Goal: Information Seeking & Learning: Learn about a topic

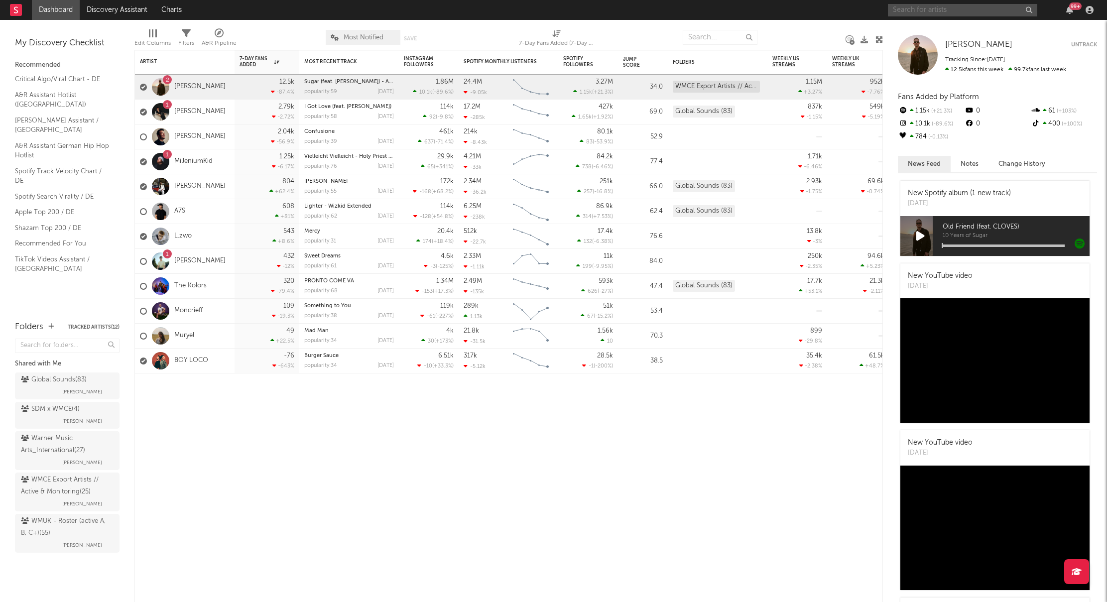
click at [851, 11] on input "text" at bounding box center [962, 10] width 149 height 12
click at [851, 8] on input "text" at bounding box center [962, 10] width 149 height 12
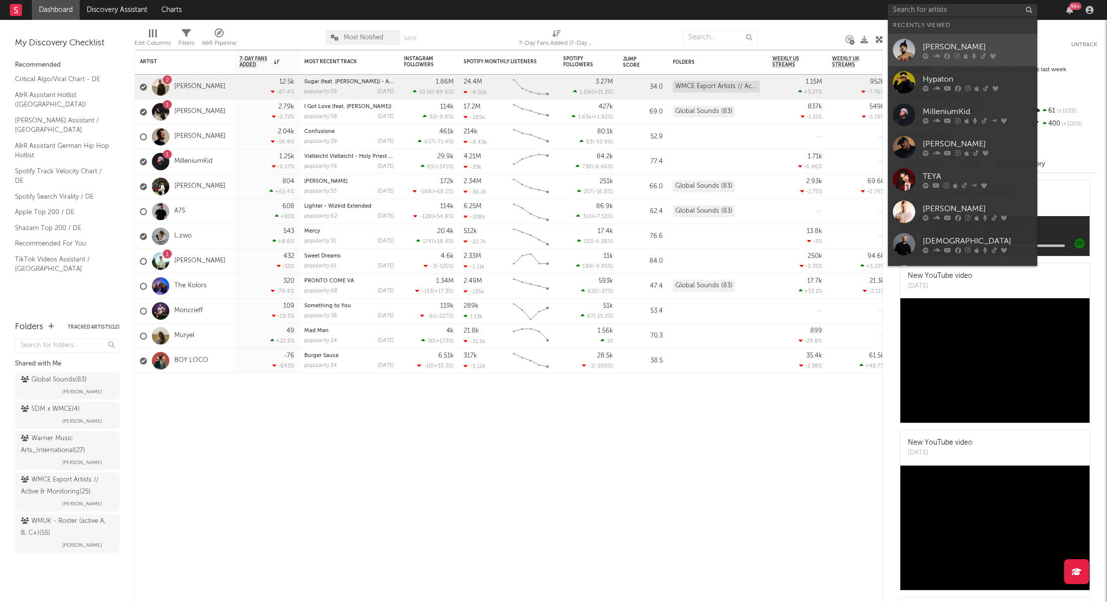
click at [851, 50] on div at bounding box center [904, 50] width 22 height 22
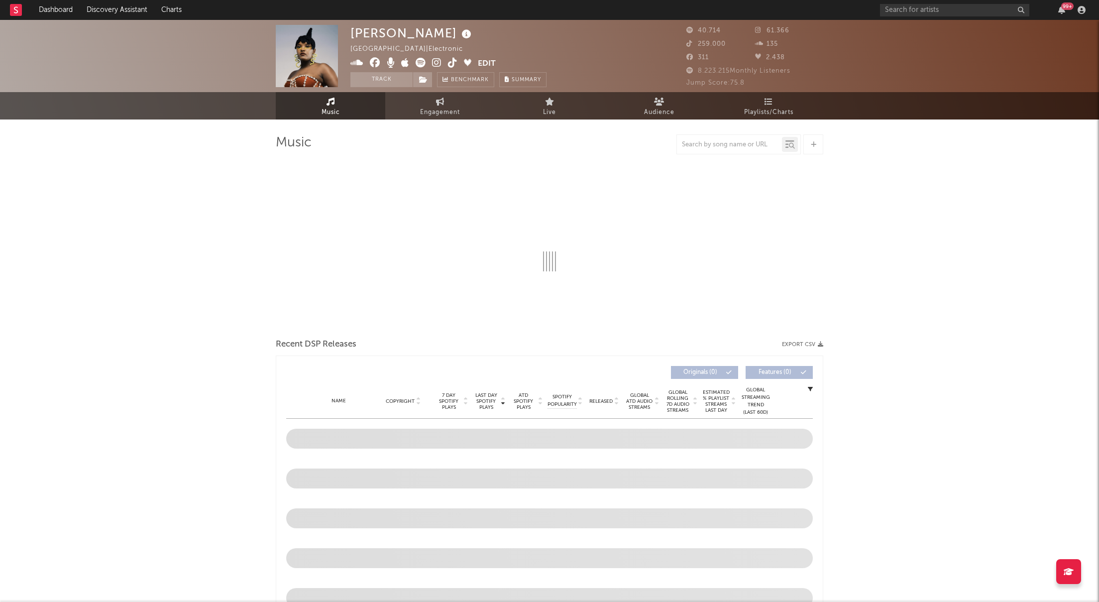
select select "6m"
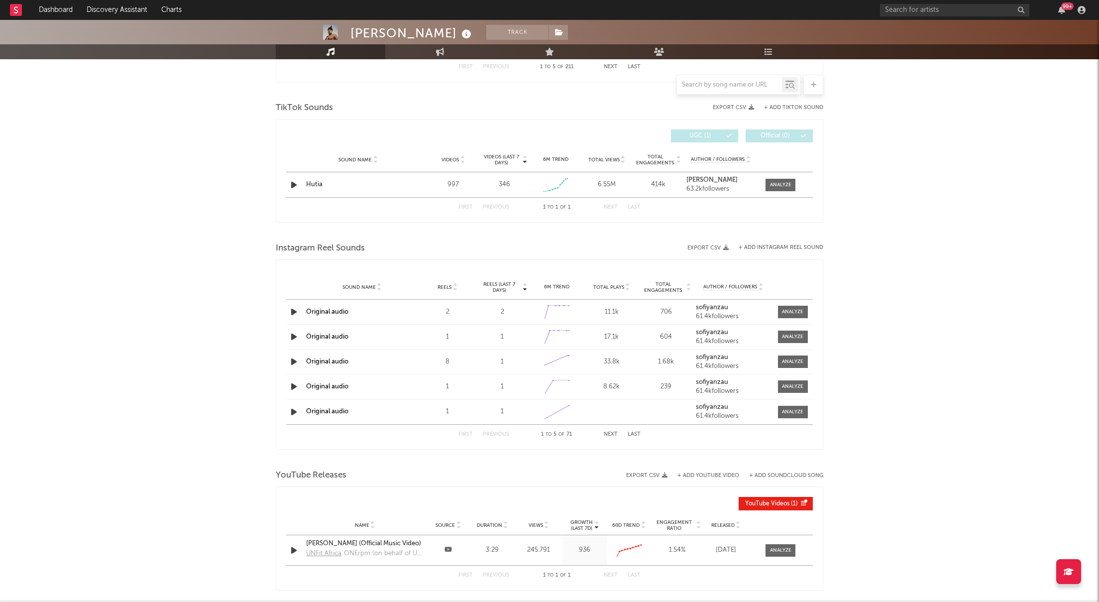
scroll to position [622, 0]
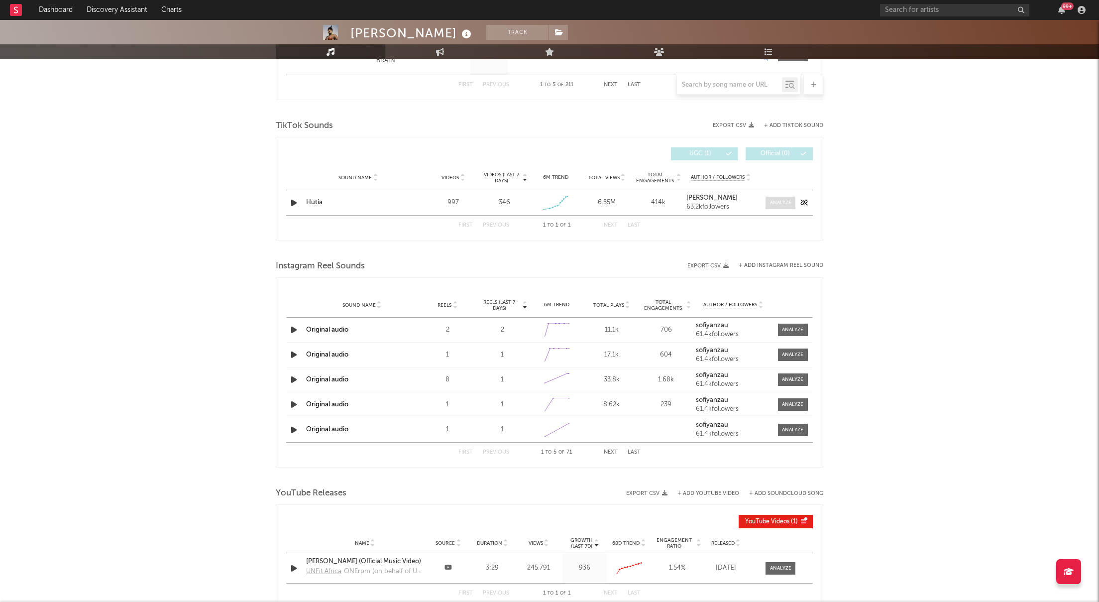
click at [769, 205] on span at bounding box center [781, 203] width 30 height 12
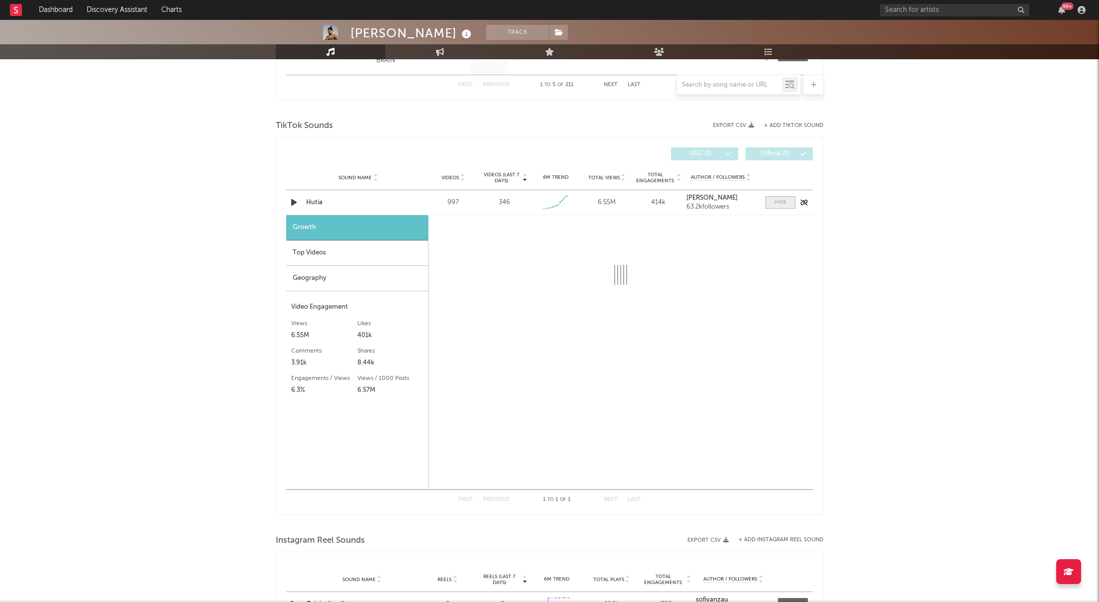
select select "1w"
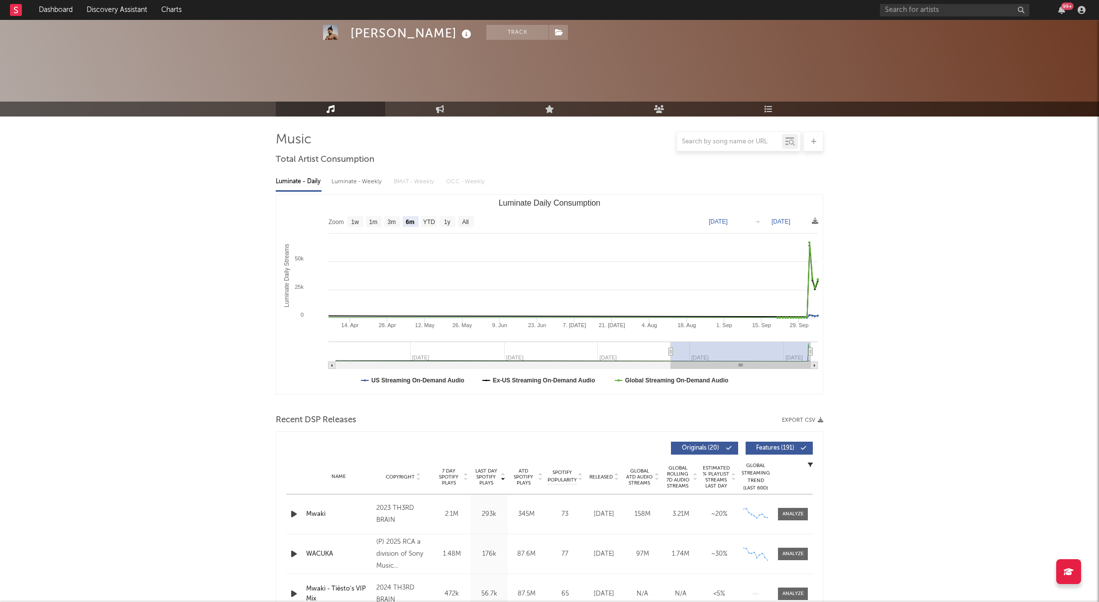
scroll to position [0, 0]
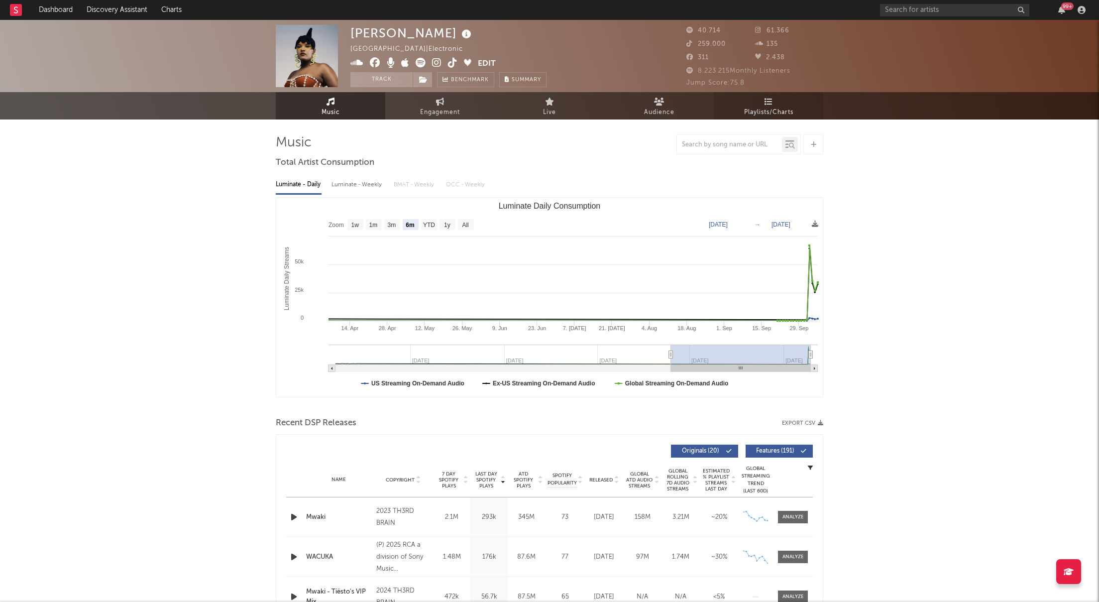
click at [779, 110] on span "Playlists/Charts" at bounding box center [768, 113] width 49 height 12
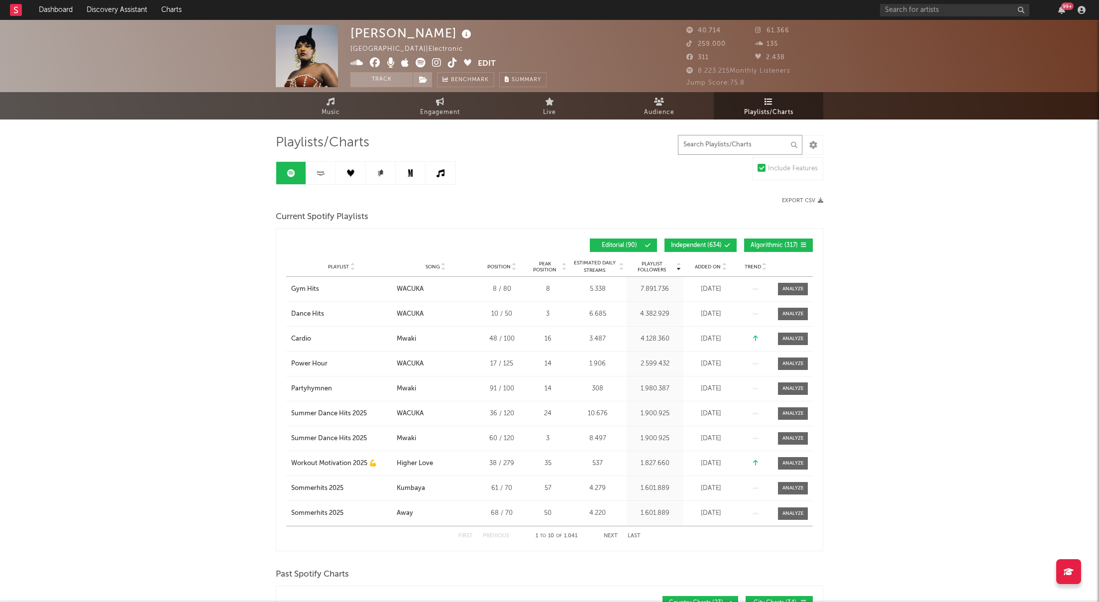
click at [694, 144] on input "text" at bounding box center [740, 145] width 124 height 20
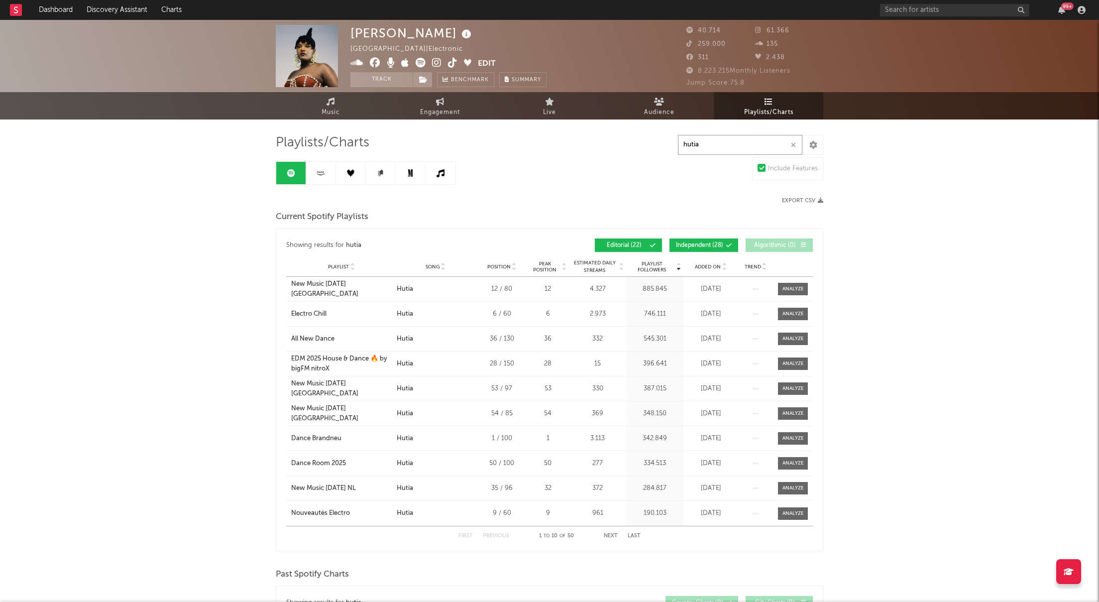
type input "hutia"
click at [623, 164] on div "Playlists/Charts hutia Include Features Export CSV Current Spotify Playlists Sh…" at bounding box center [550, 552] width 548 height 836
click at [703, 244] on span "Independent ( 28 )" at bounding box center [699, 245] width 47 height 6
click at [310, 170] on link at bounding box center [321, 173] width 30 height 22
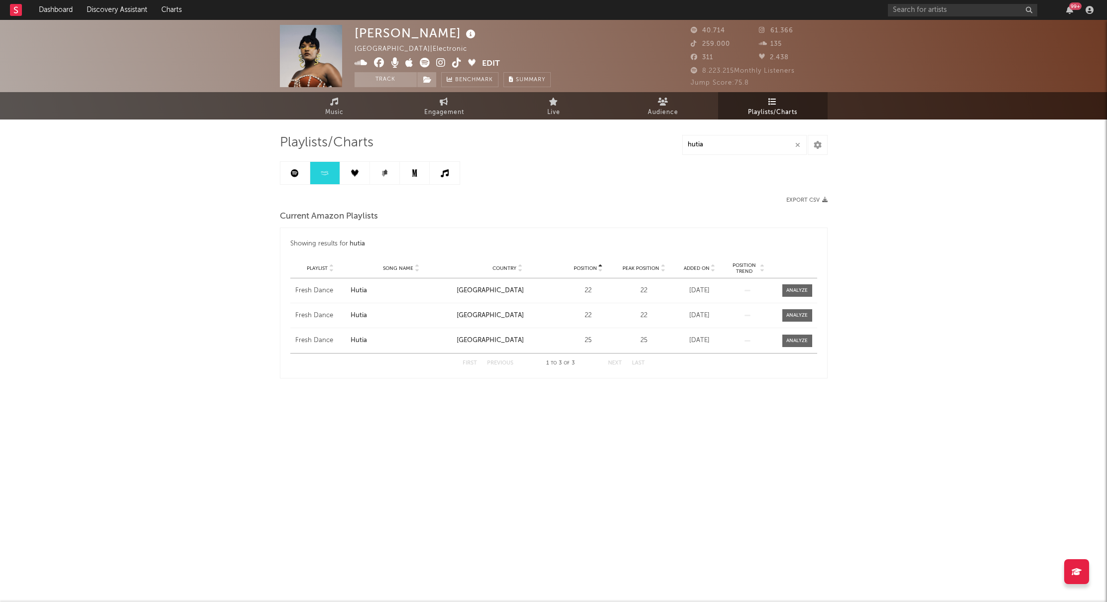
click at [301, 174] on link at bounding box center [295, 173] width 30 height 22
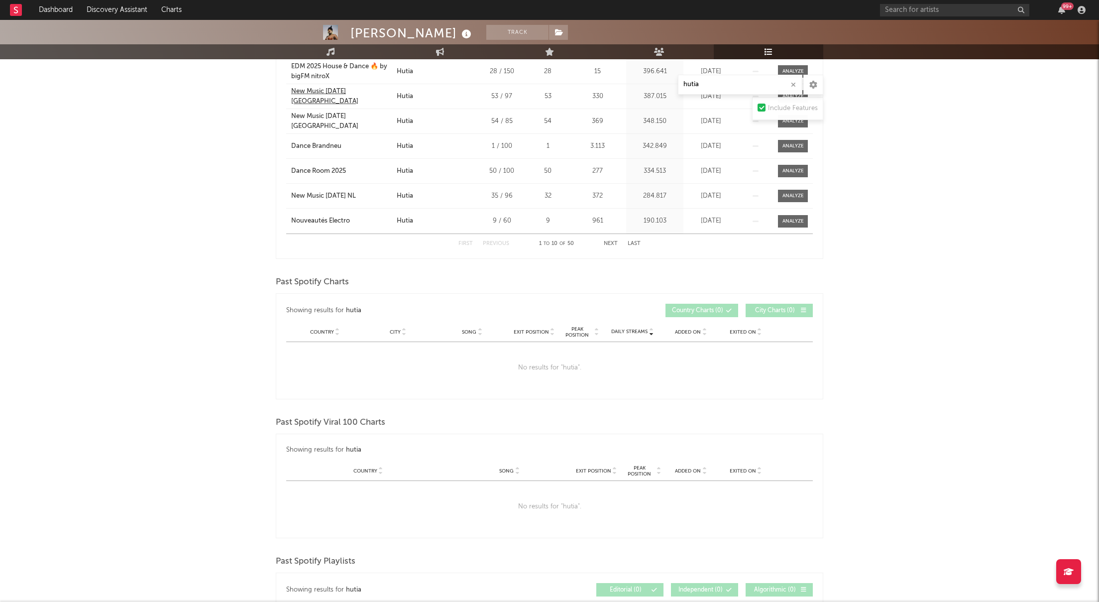
scroll to position [429, 0]
